Goal: Navigation & Orientation: Find specific page/section

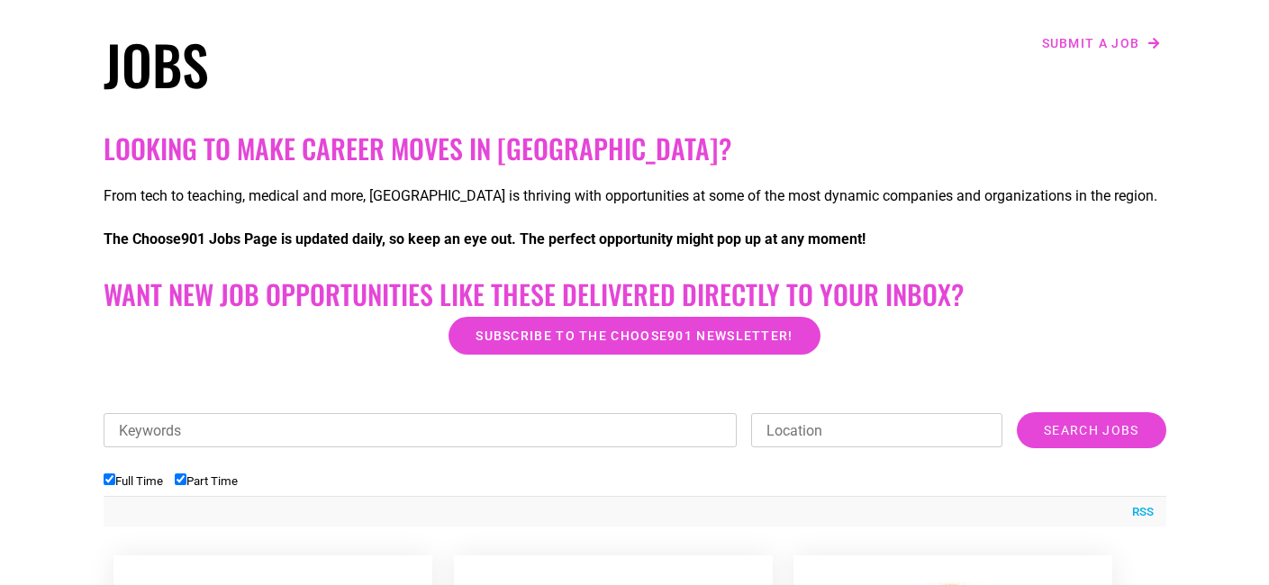
scroll to position [272, 0]
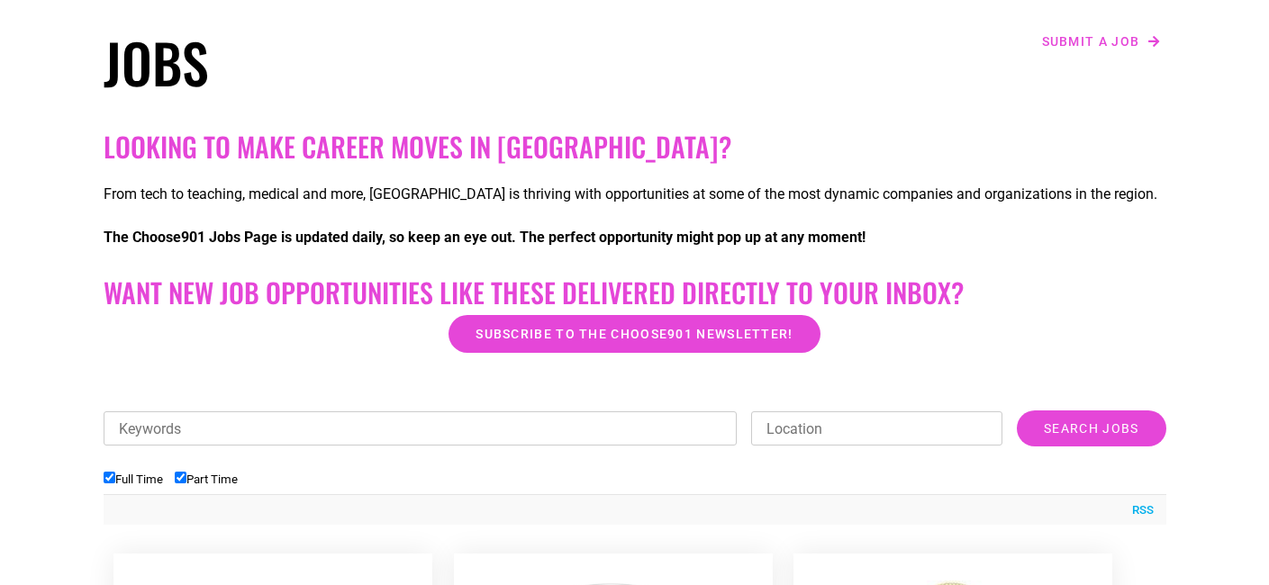
click at [367, 369] on div at bounding box center [635, 381] width 1063 height 45
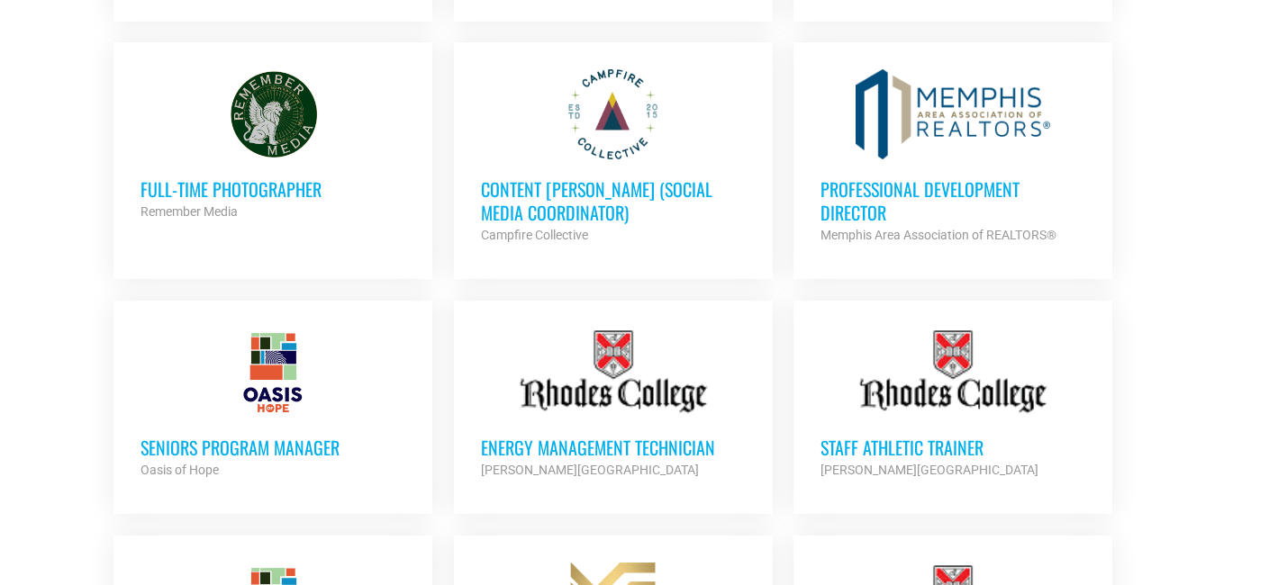
scroll to position [1304, 0]
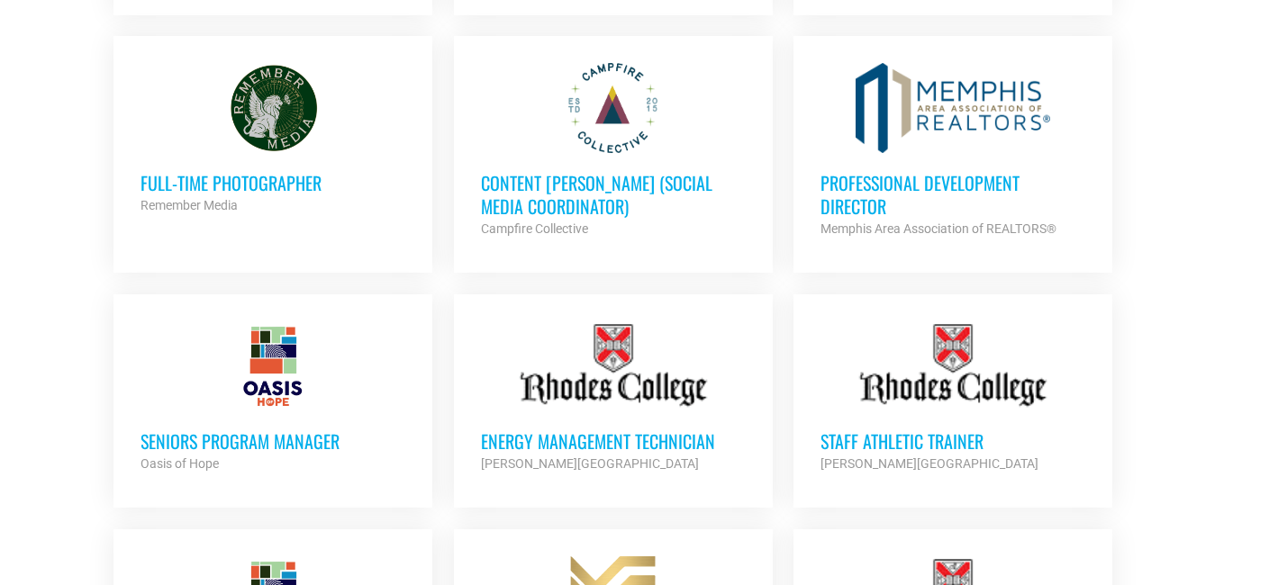
click at [939, 171] on h3 "Professional Development Director" at bounding box center [953, 194] width 265 height 47
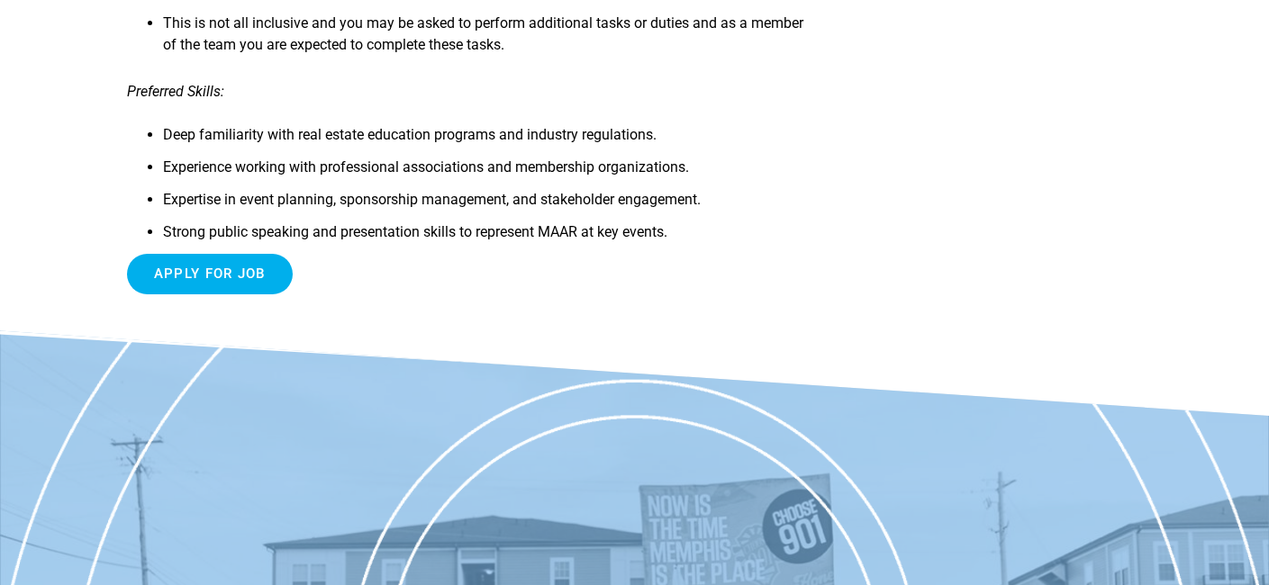
scroll to position [2010, 0]
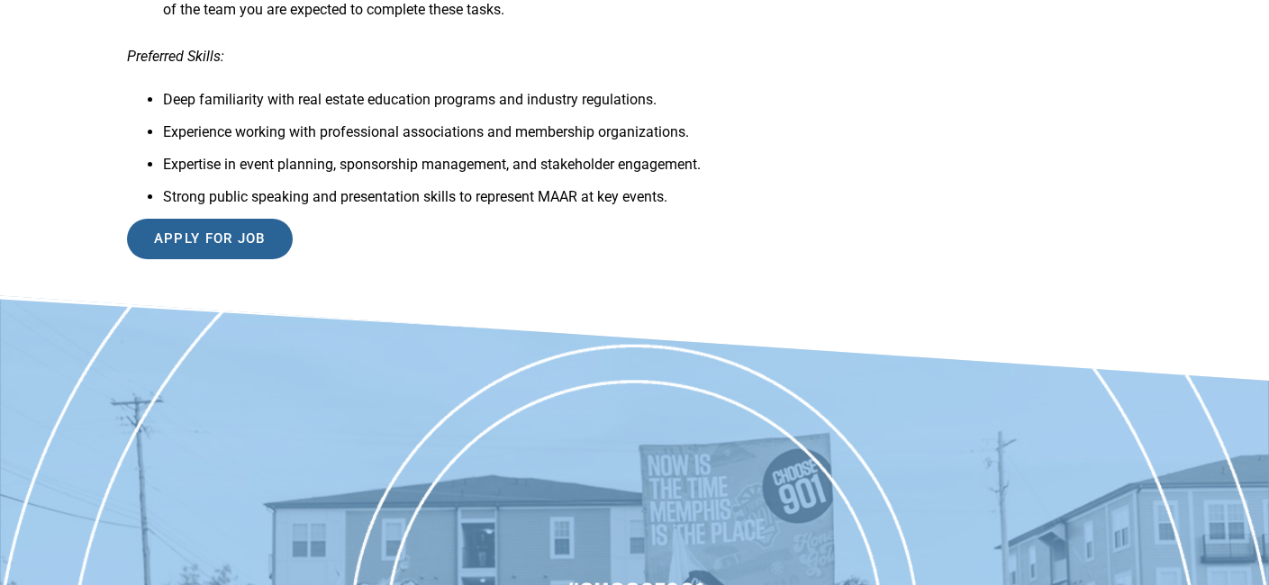
click at [213, 259] on input "Apply for job" at bounding box center [210, 239] width 166 height 41
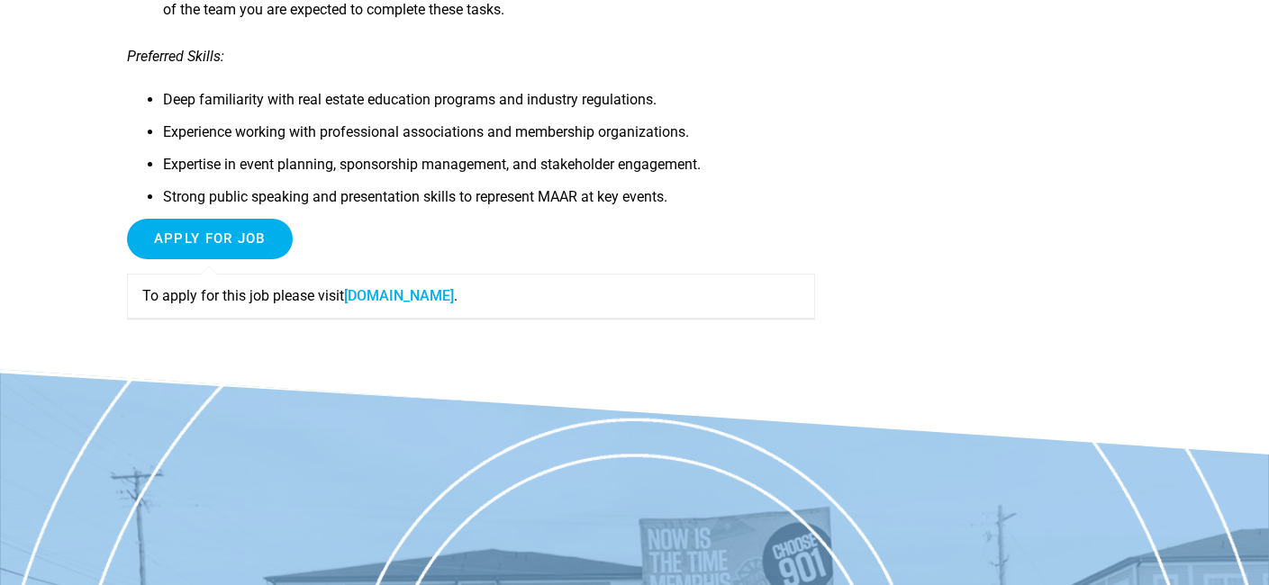
click at [428, 304] on link "www1.jobdiva.com" at bounding box center [399, 295] width 110 height 17
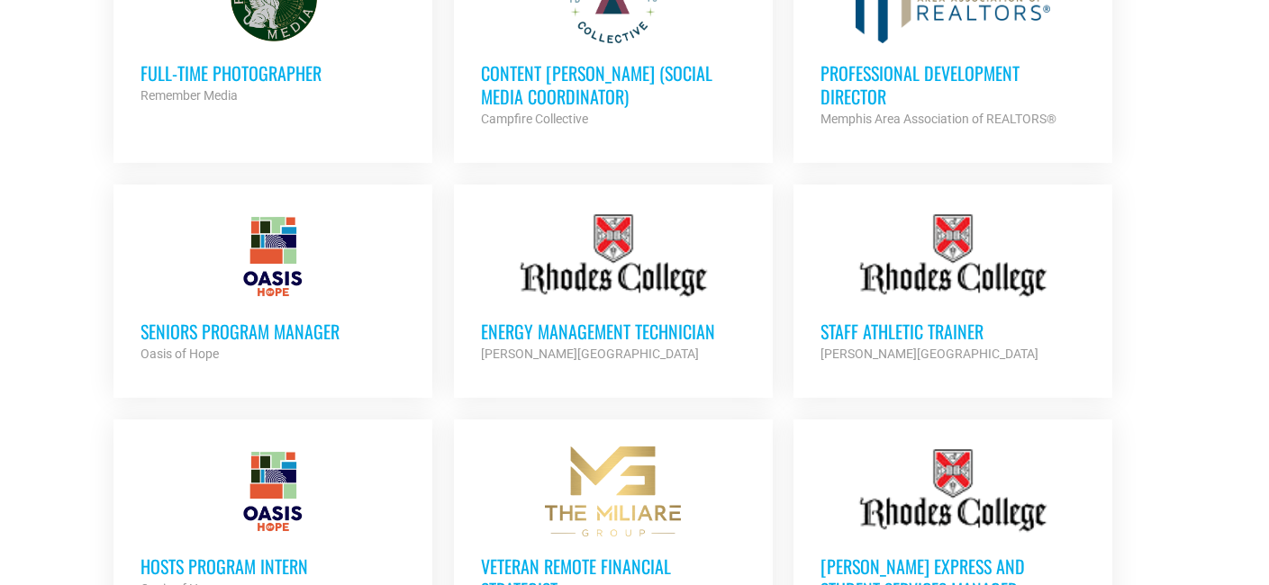
scroll to position [1421, 0]
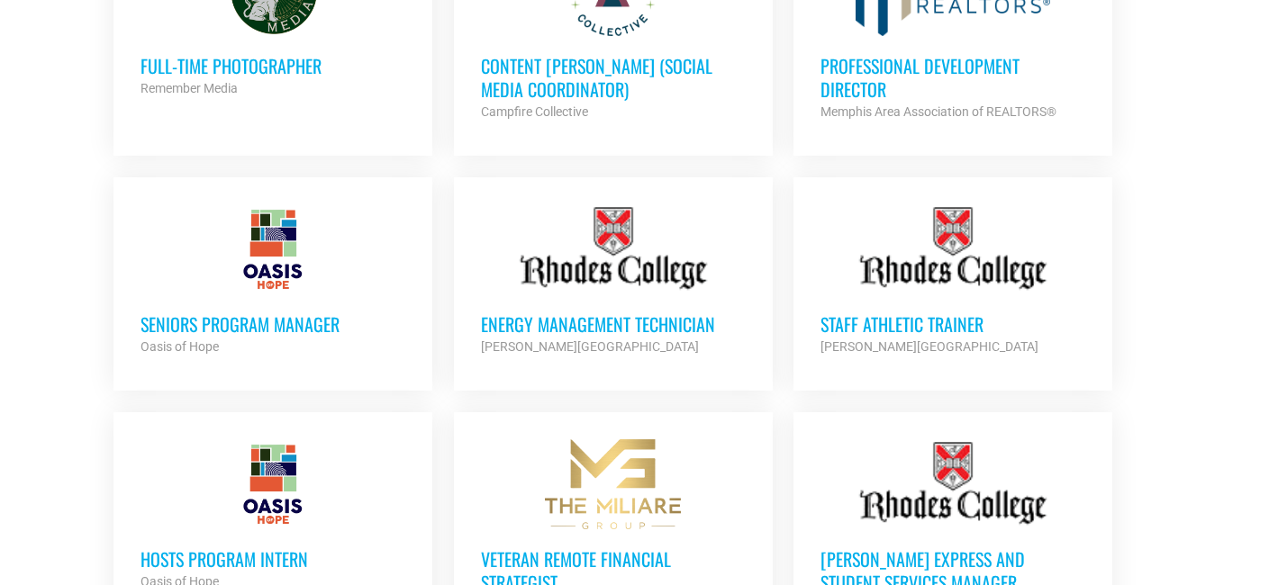
click at [249, 313] on h3 "Seniors Program Manager" at bounding box center [273, 324] width 265 height 23
click at [902, 54] on h3 "Professional Development Director" at bounding box center [953, 77] width 265 height 47
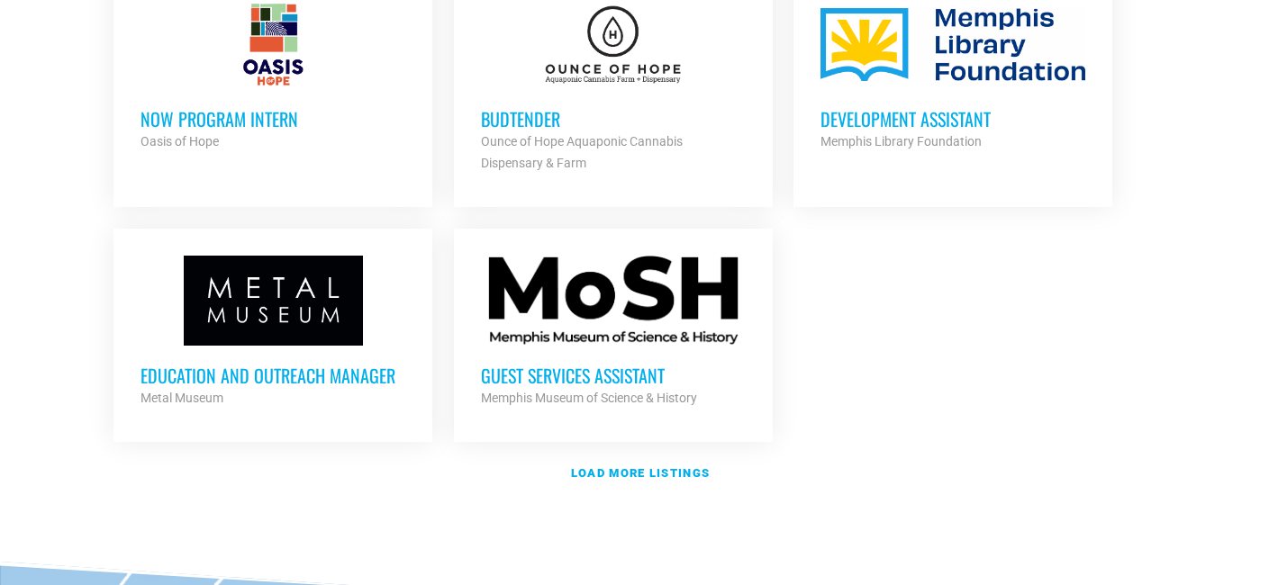
scroll to position [2127, 0]
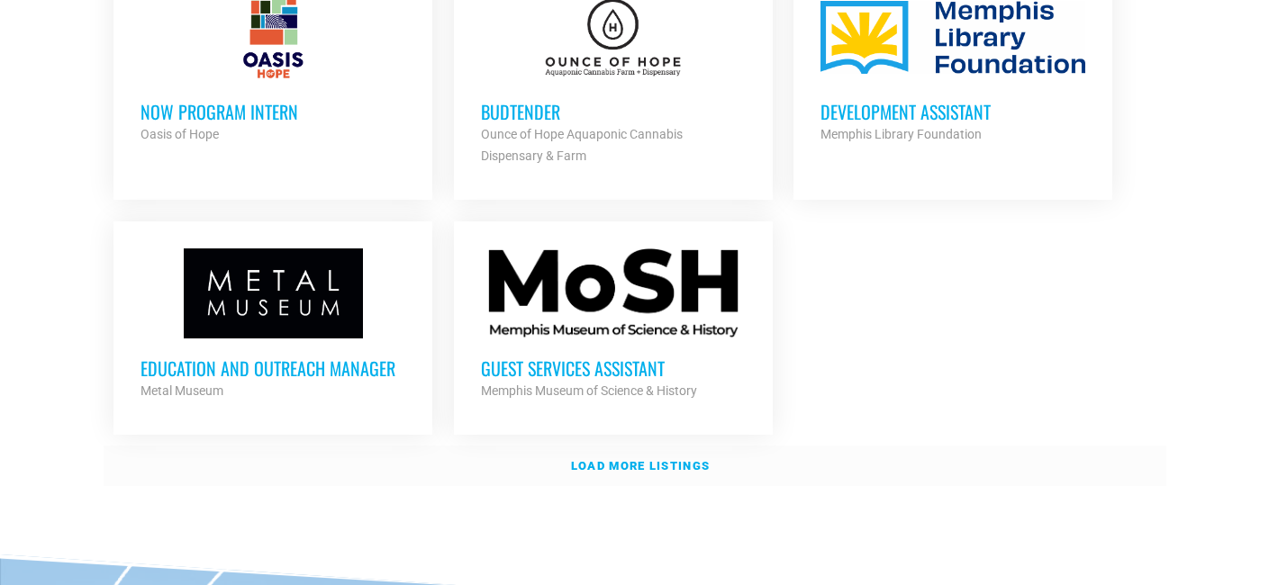
click at [646, 446] on link "Load more listings" at bounding box center [635, 466] width 1063 height 41
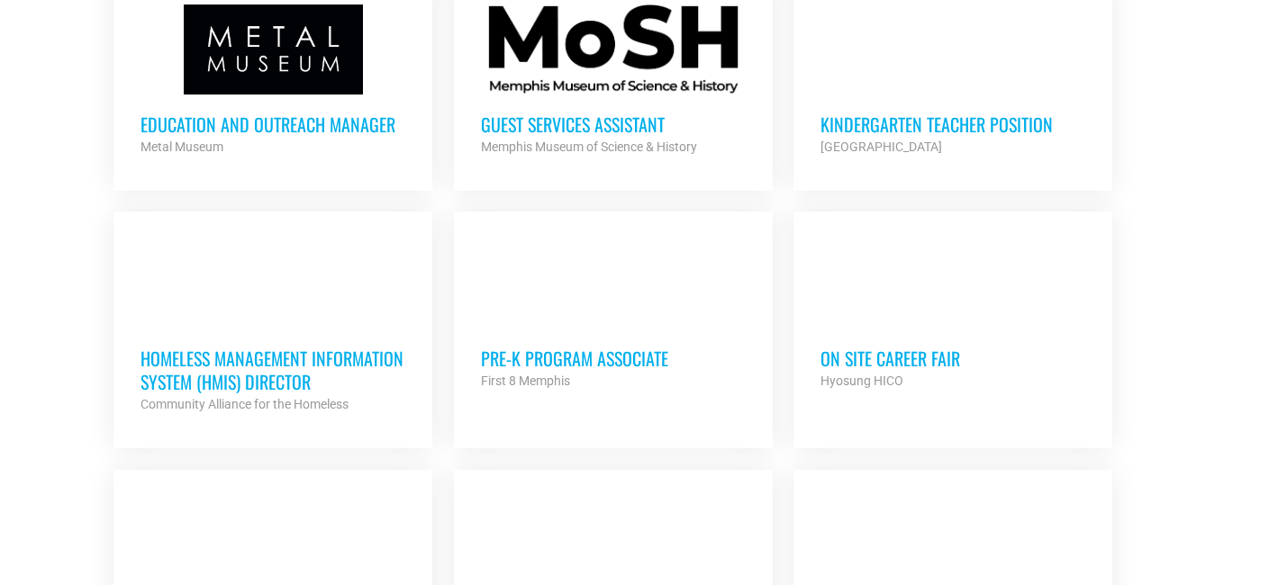
scroll to position [2383, 0]
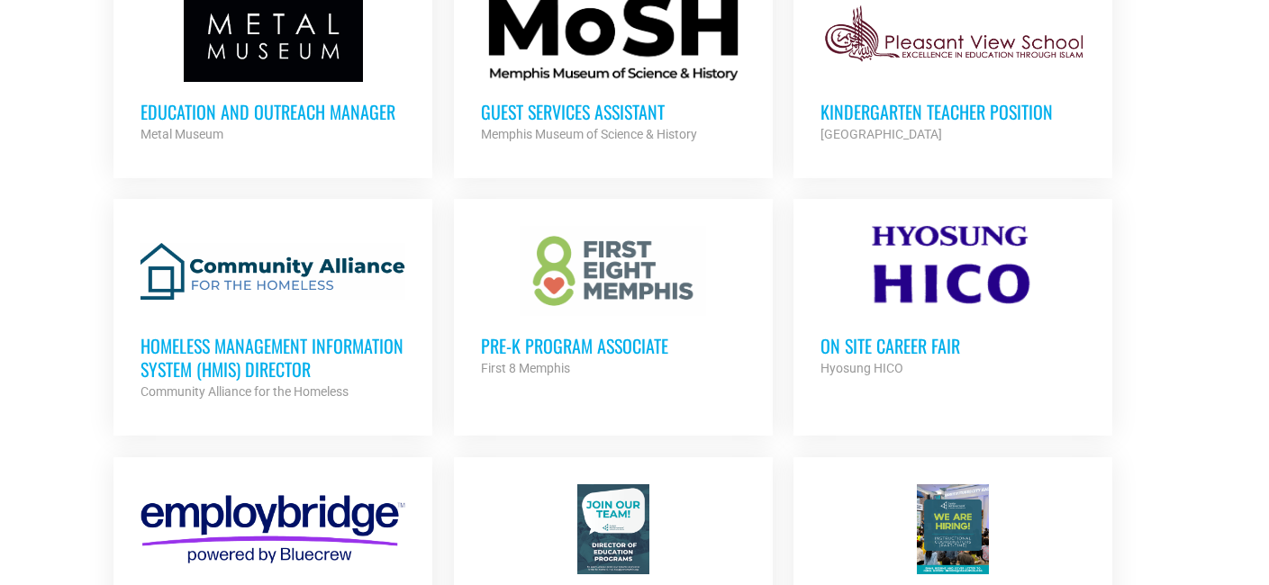
click at [632, 334] on h3 "Pre-K Program Associate" at bounding box center [613, 345] width 265 height 23
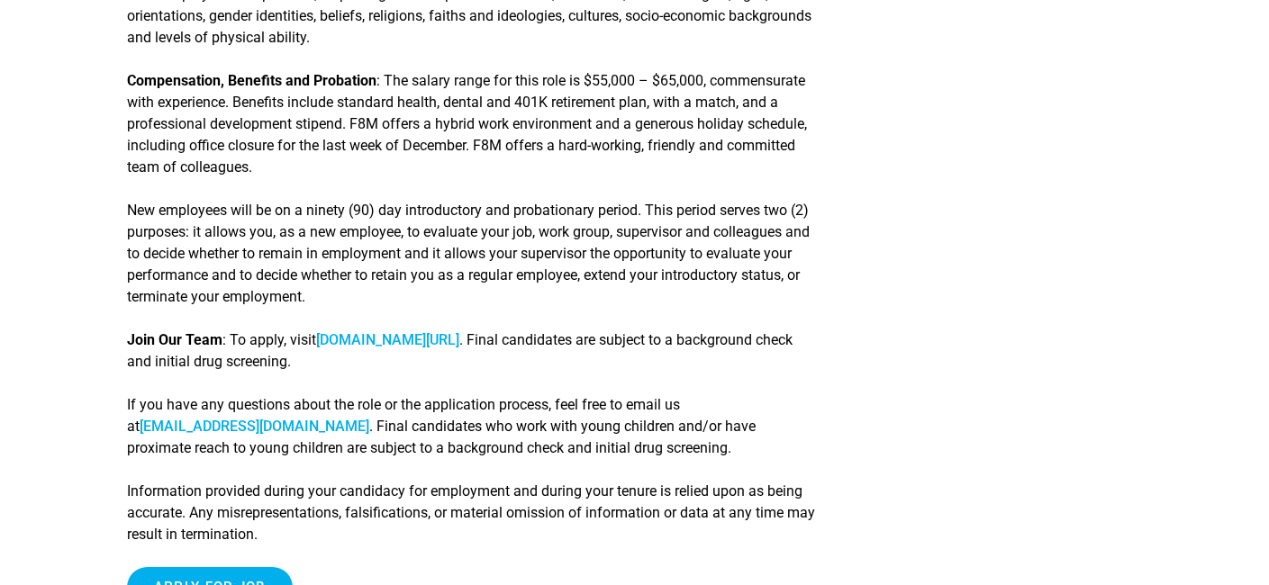
scroll to position [2588, 0]
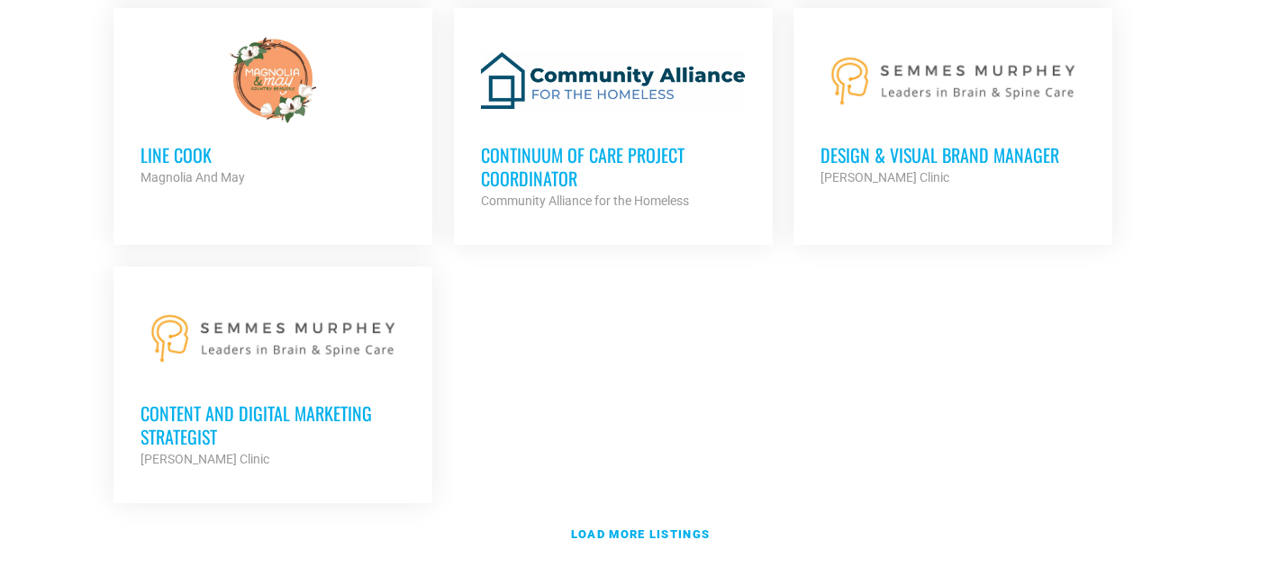
scroll to position [3937, 0]
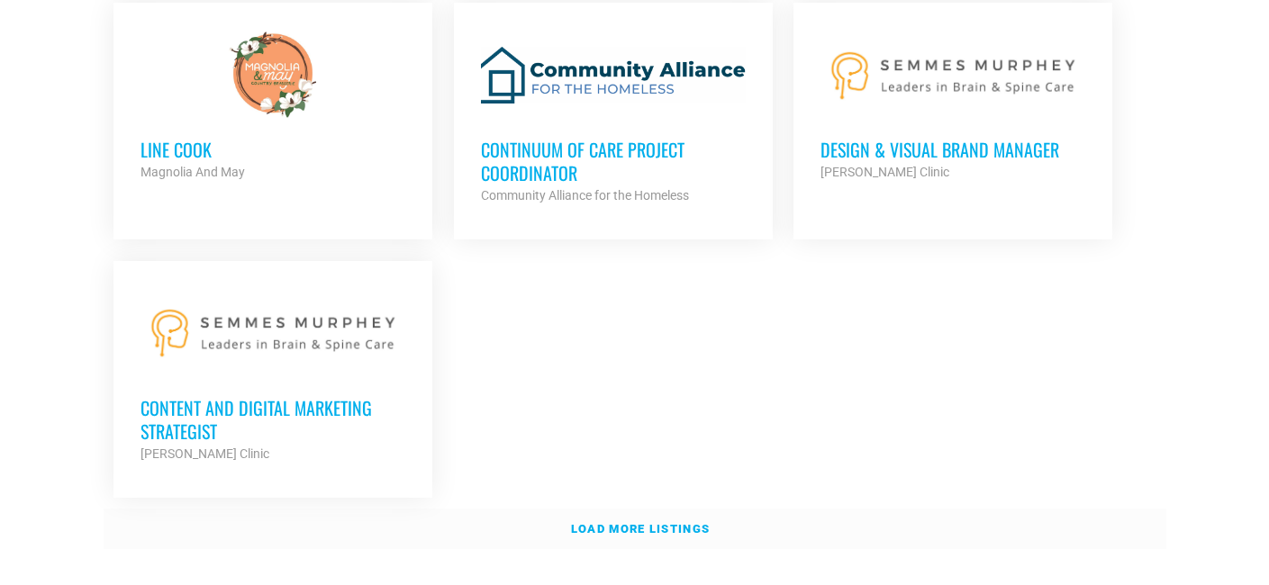
click at [643, 522] on strong "Load more listings" at bounding box center [640, 529] width 139 height 14
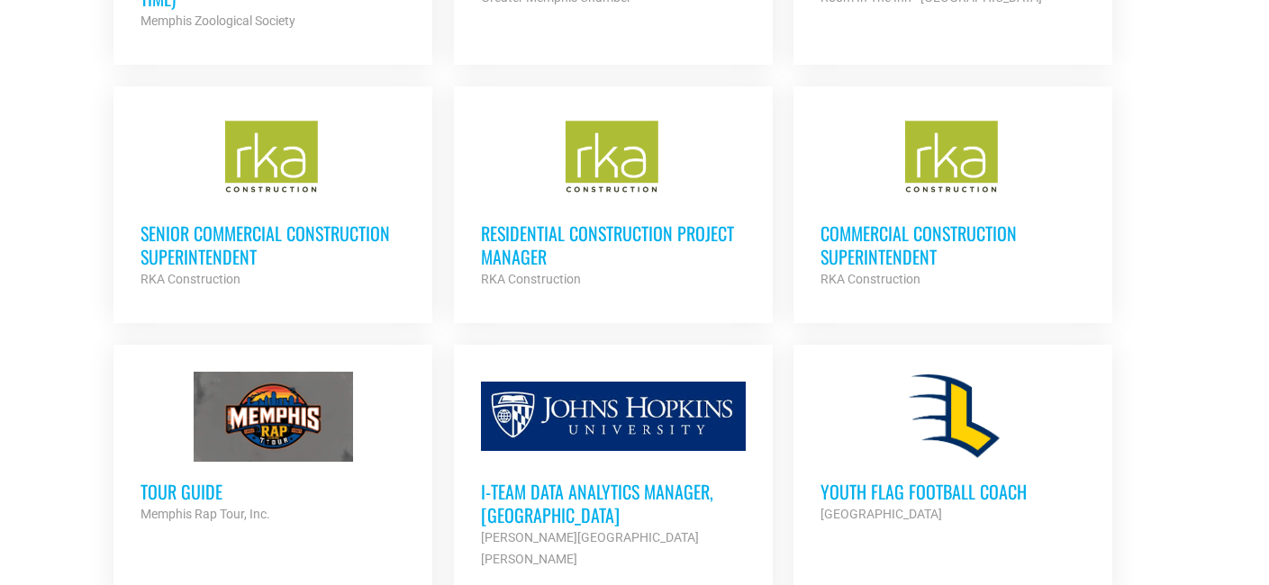
scroll to position [4629, 0]
click at [677, 221] on h3 "Residential Construction Project Manager" at bounding box center [613, 244] width 265 height 47
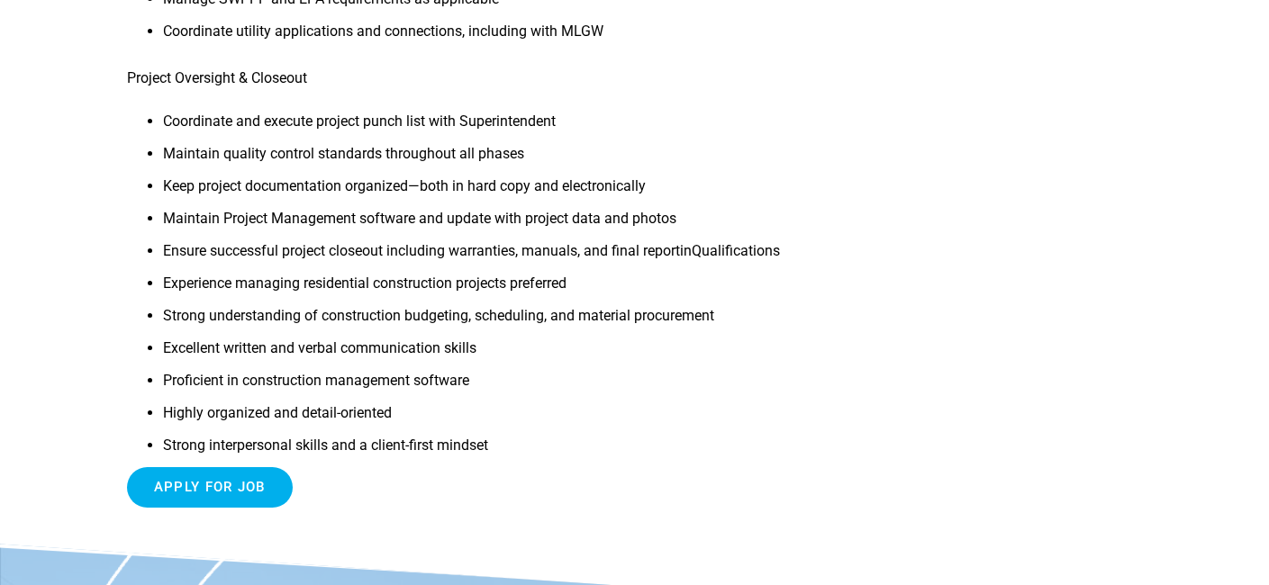
scroll to position [1334, 0]
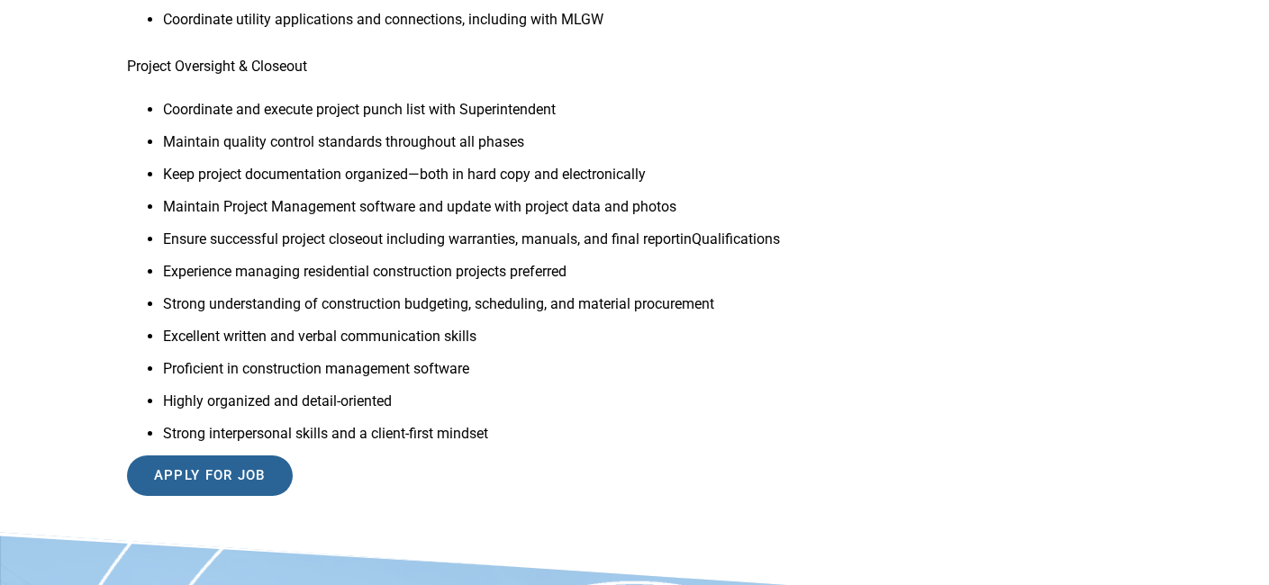
click at [240, 477] on input "Apply for job" at bounding box center [210, 476] width 166 height 41
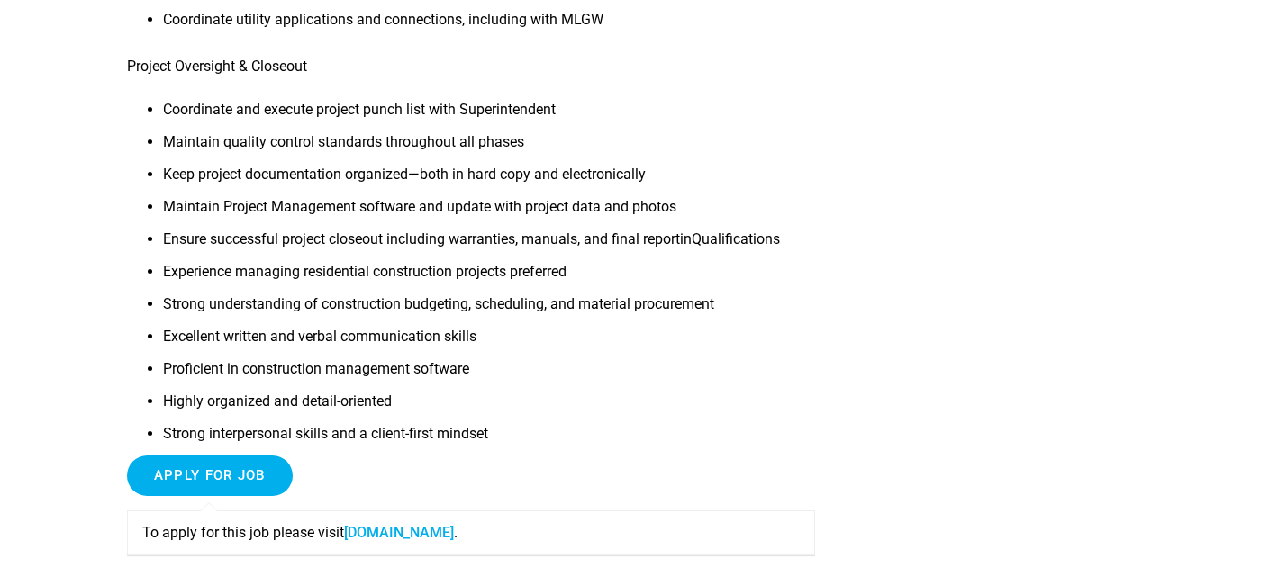
click at [387, 537] on link "[DOMAIN_NAME]" at bounding box center [399, 532] width 110 height 17
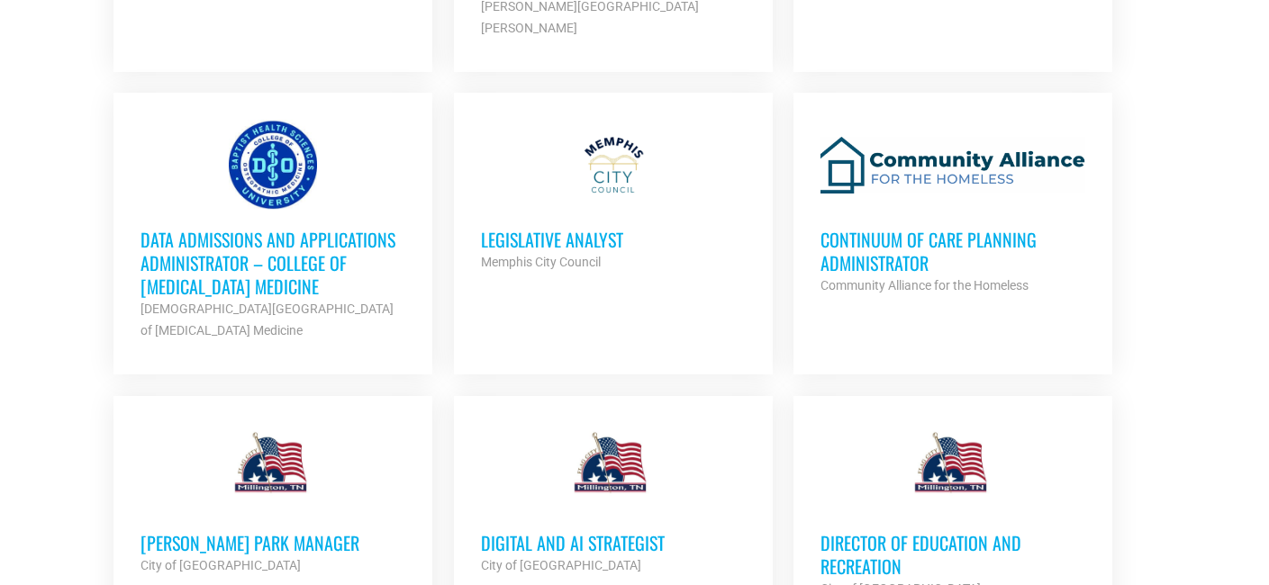
scroll to position [5163, 0]
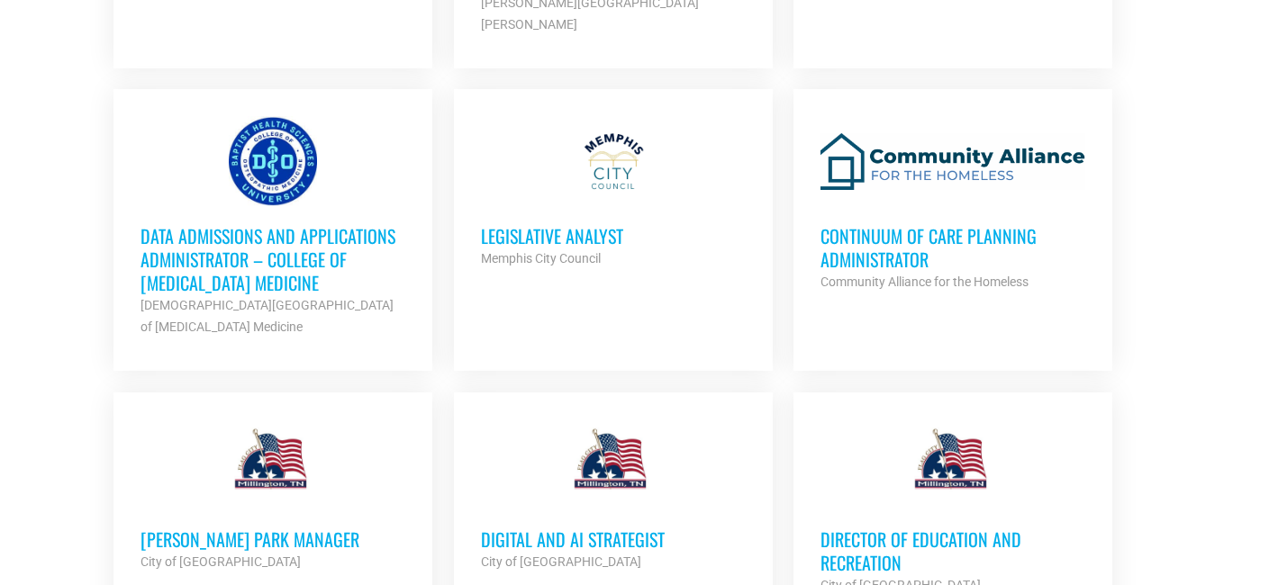
click at [220, 224] on h3 "Data Admissions and Applications Administrator – College of Osteopathic Medicine" at bounding box center [273, 259] width 265 height 70
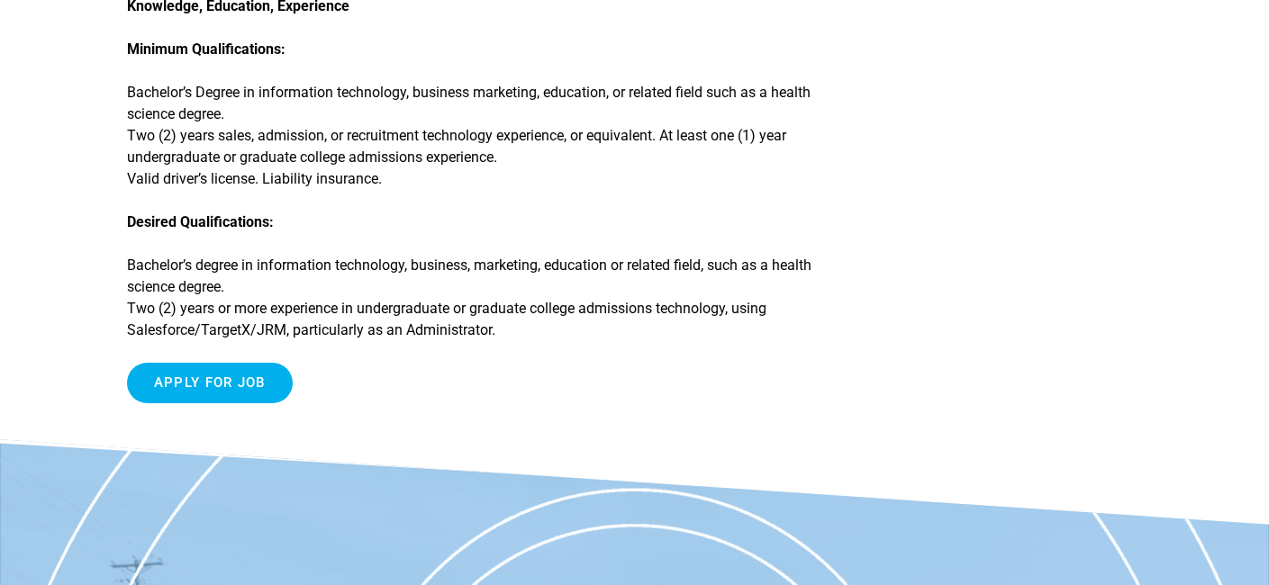
scroll to position [1394, 0]
click at [228, 386] on input "Apply for job" at bounding box center [210, 382] width 166 height 41
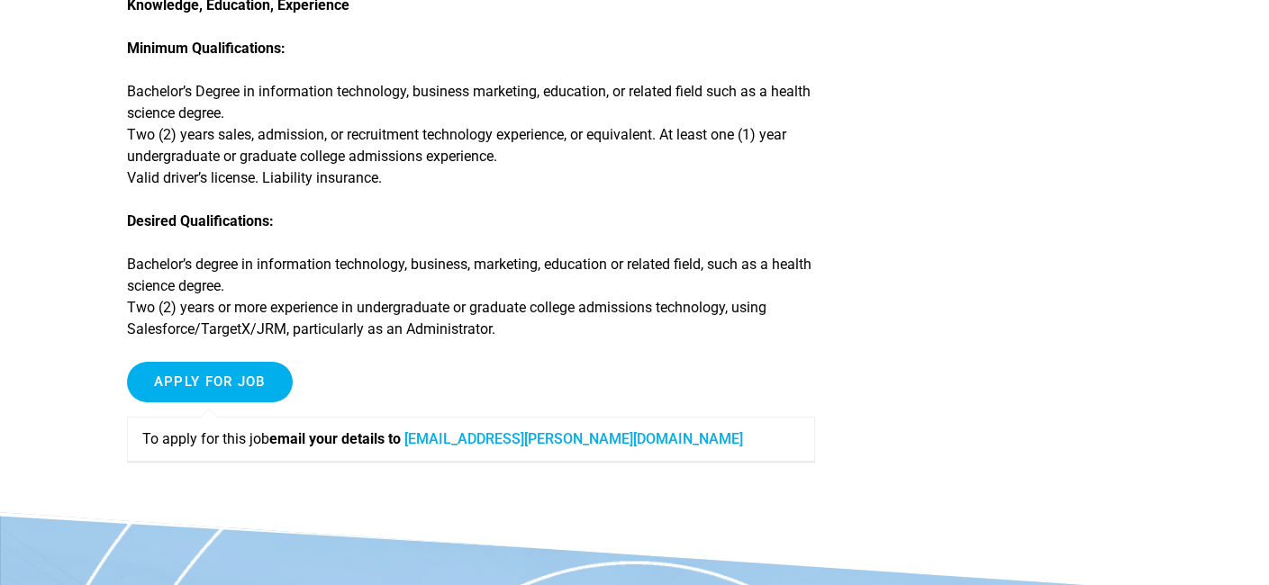
click at [479, 440] on link "Raven.Shoup@BMHCC.org" at bounding box center [573, 439] width 339 height 17
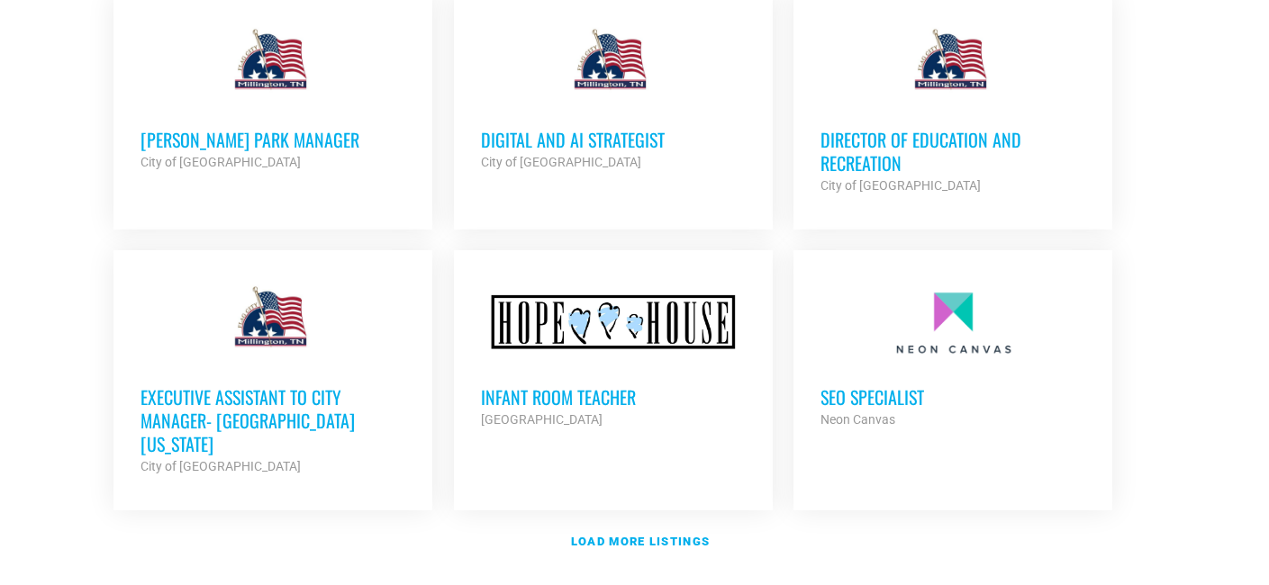
scroll to position [5541, 0]
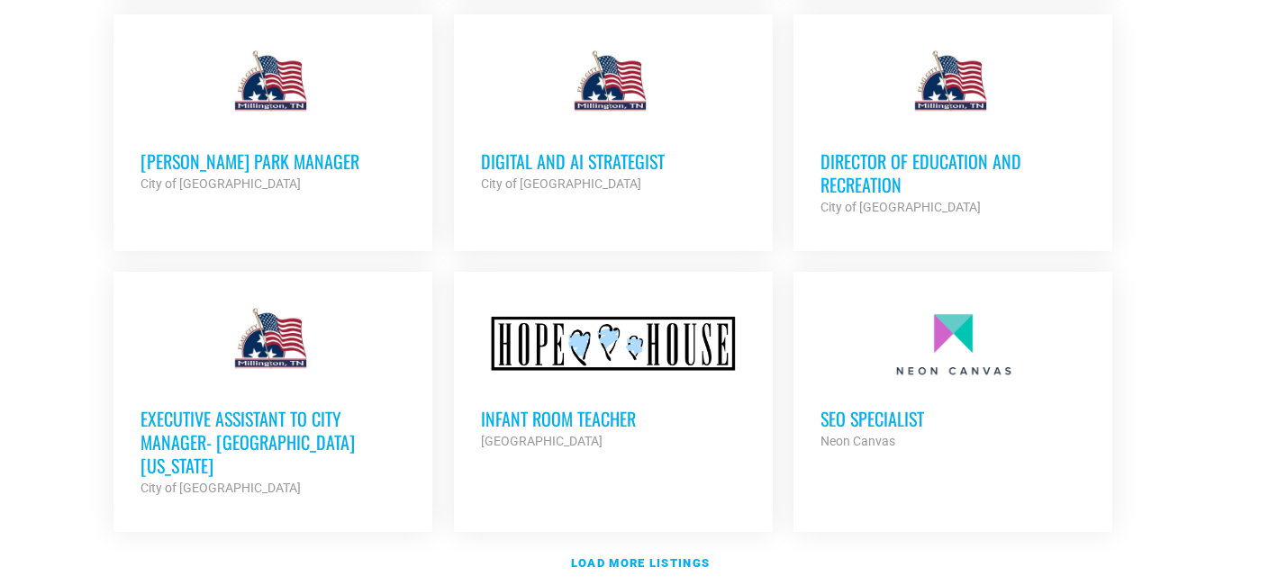
click at [867, 150] on h3 "Director of Education and Recreation" at bounding box center [953, 173] width 265 height 47
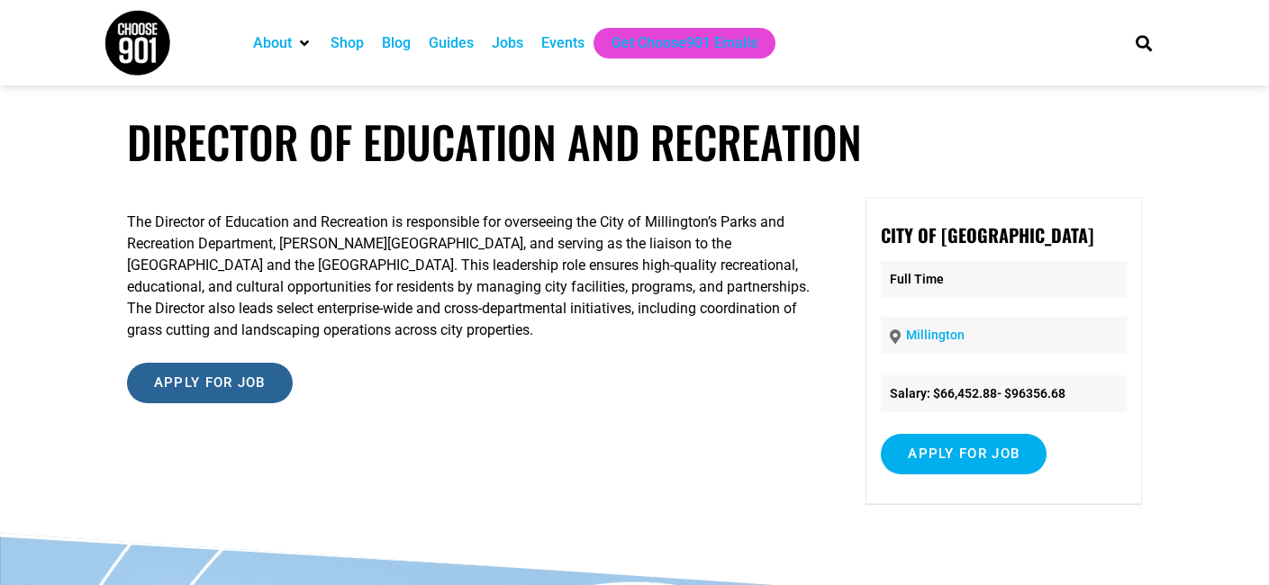
click at [182, 383] on input "Apply for job" at bounding box center [210, 383] width 166 height 41
